Goal: Task Accomplishment & Management: Manage account settings

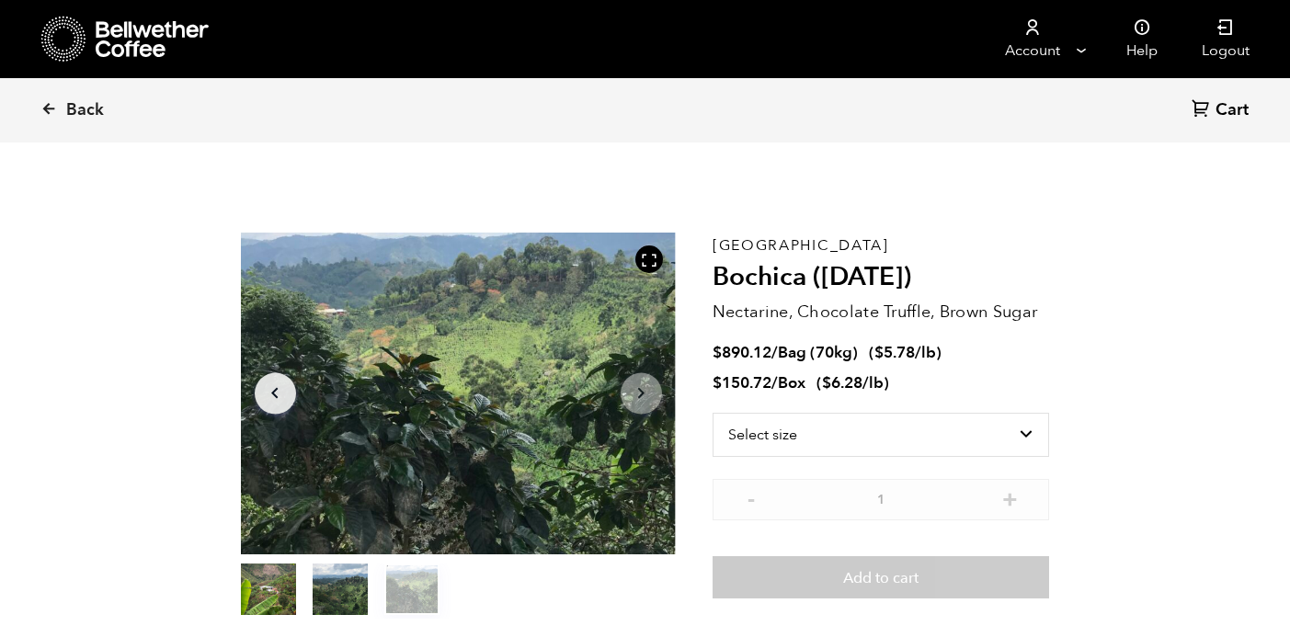
click at [147, 48] on icon at bounding box center [153, 39] width 115 height 37
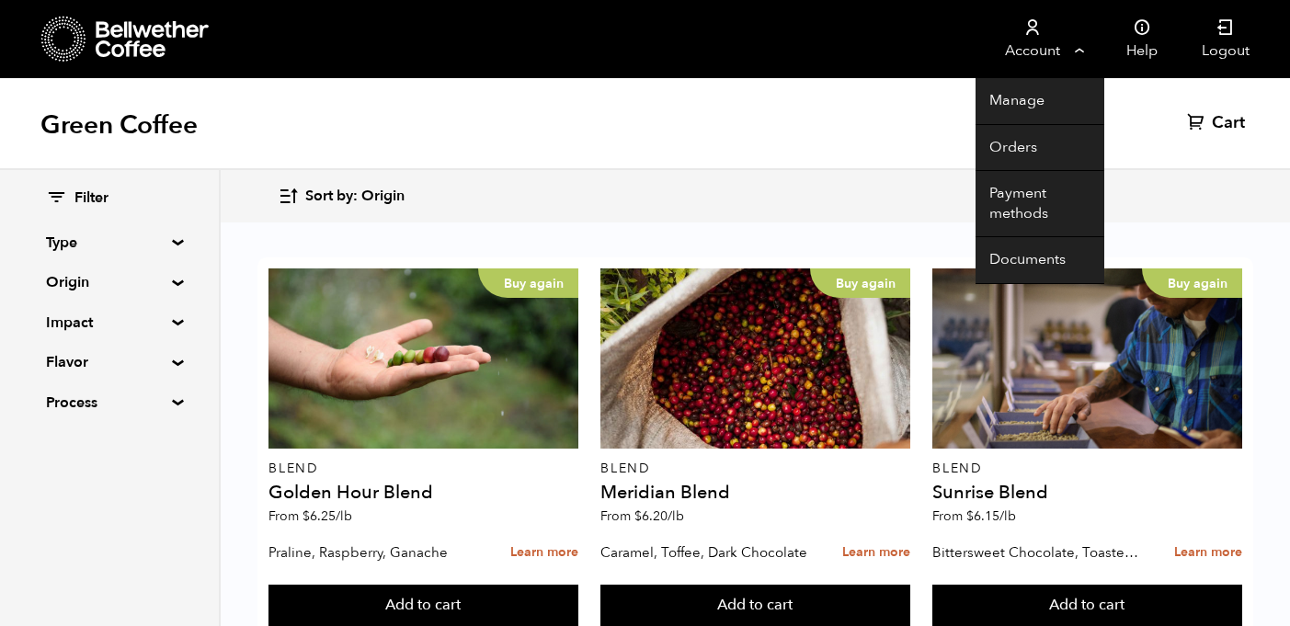
click at [1077, 58] on link "Account" at bounding box center [1031, 39] width 113 height 78
